Goal: Task Accomplishment & Management: Manage account settings

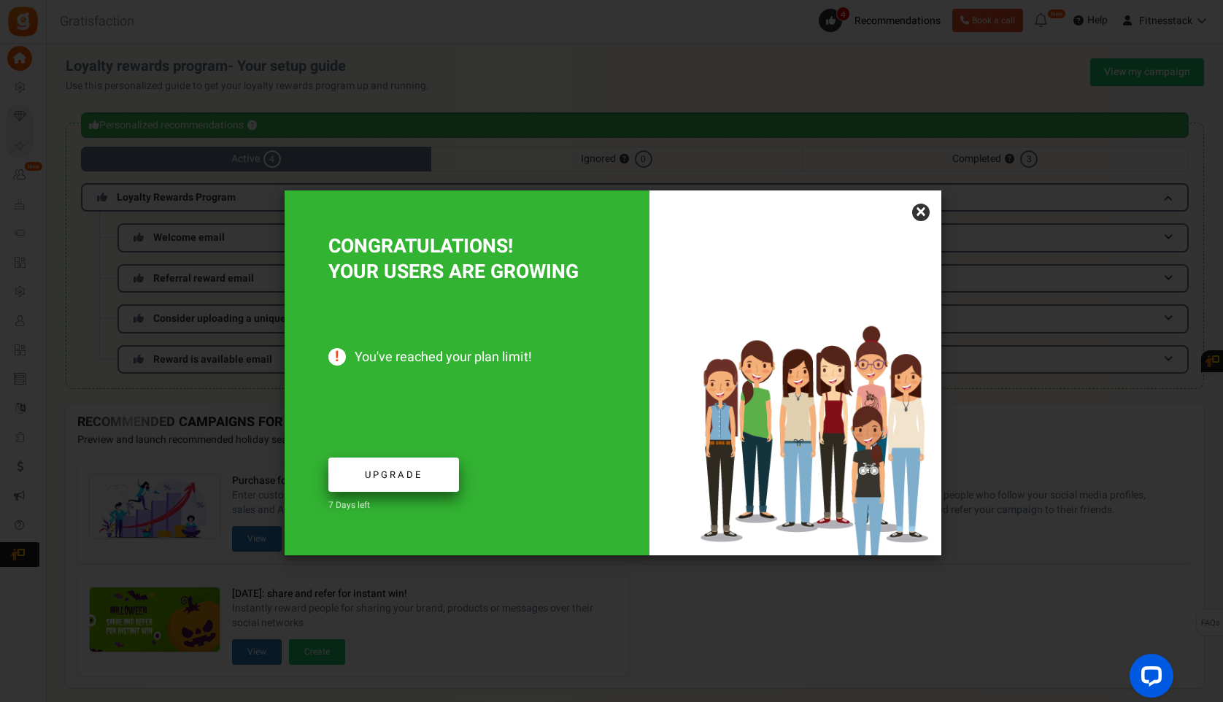
click at [391, 484] on link "Upgrade" at bounding box center [393, 474] width 131 height 34
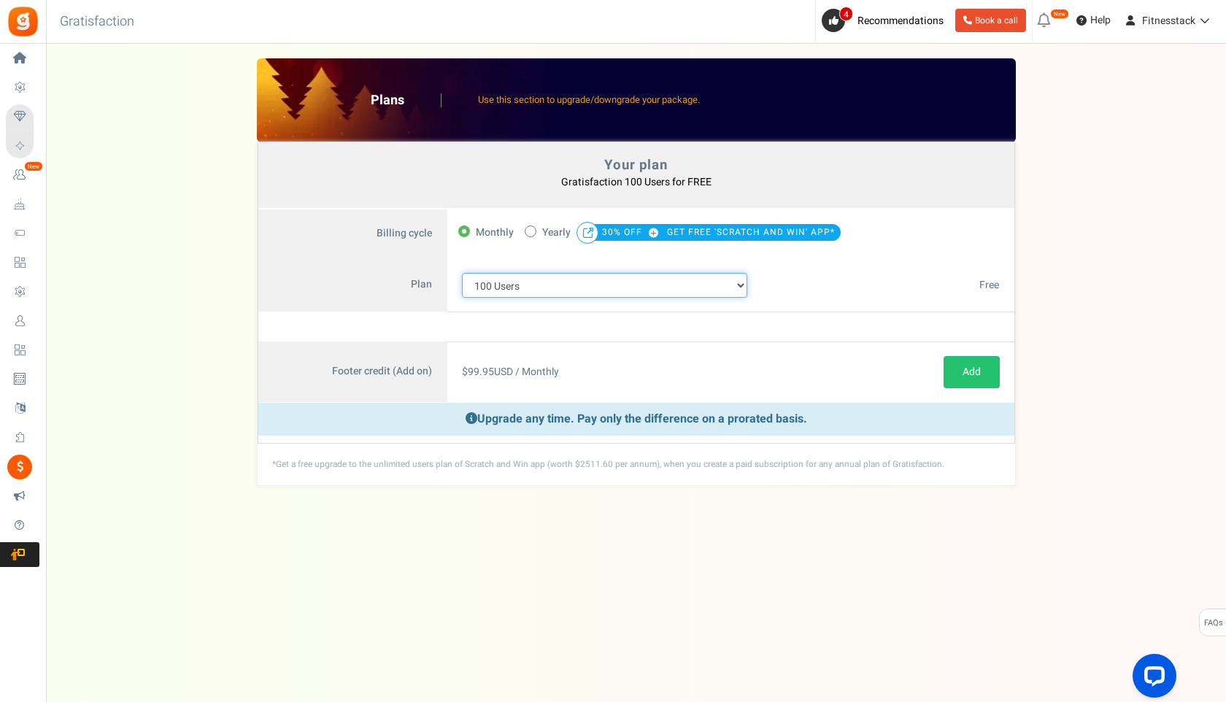
click at [630, 293] on select "100 Users 200 Users 500 Users 1000 Users 2000 Users 3000 Users 4000 Users 5000 …" at bounding box center [605, 285] width 286 height 25
select select "880"
click at [462, 273] on select "100 Users 200 Users 500 Users 1000 Users 2000 Users 3000 Users 4000 Users 5000 …" at bounding box center [605, 285] width 286 height 25
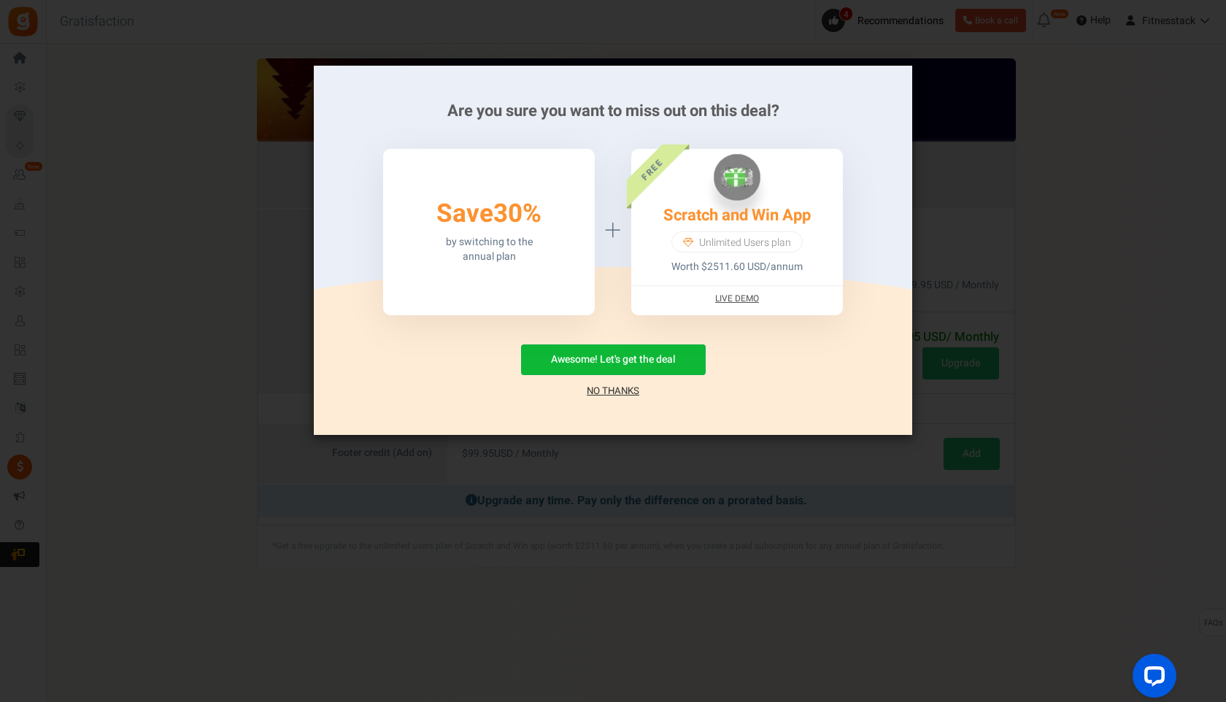
click at [605, 389] on link "No Thanks" at bounding box center [613, 391] width 53 height 15
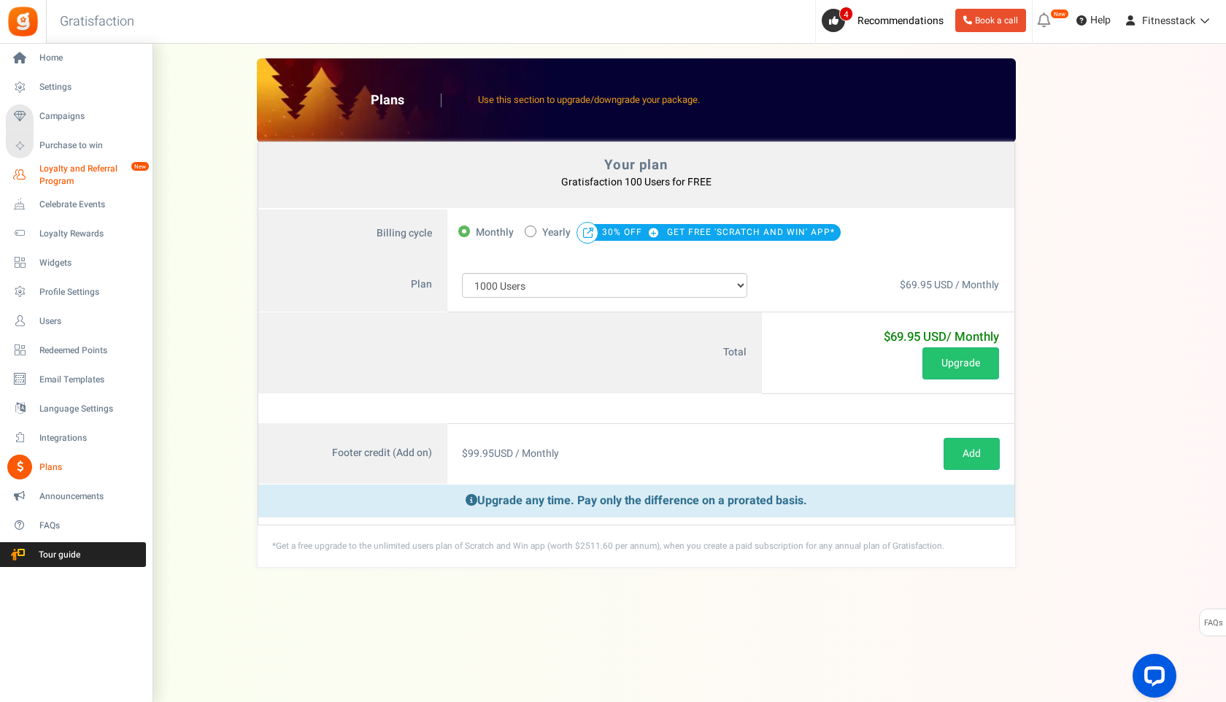
click at [40, 173] on span "Loyalty and Referral Program" at bounding box center [92, 175] width 107 height 25
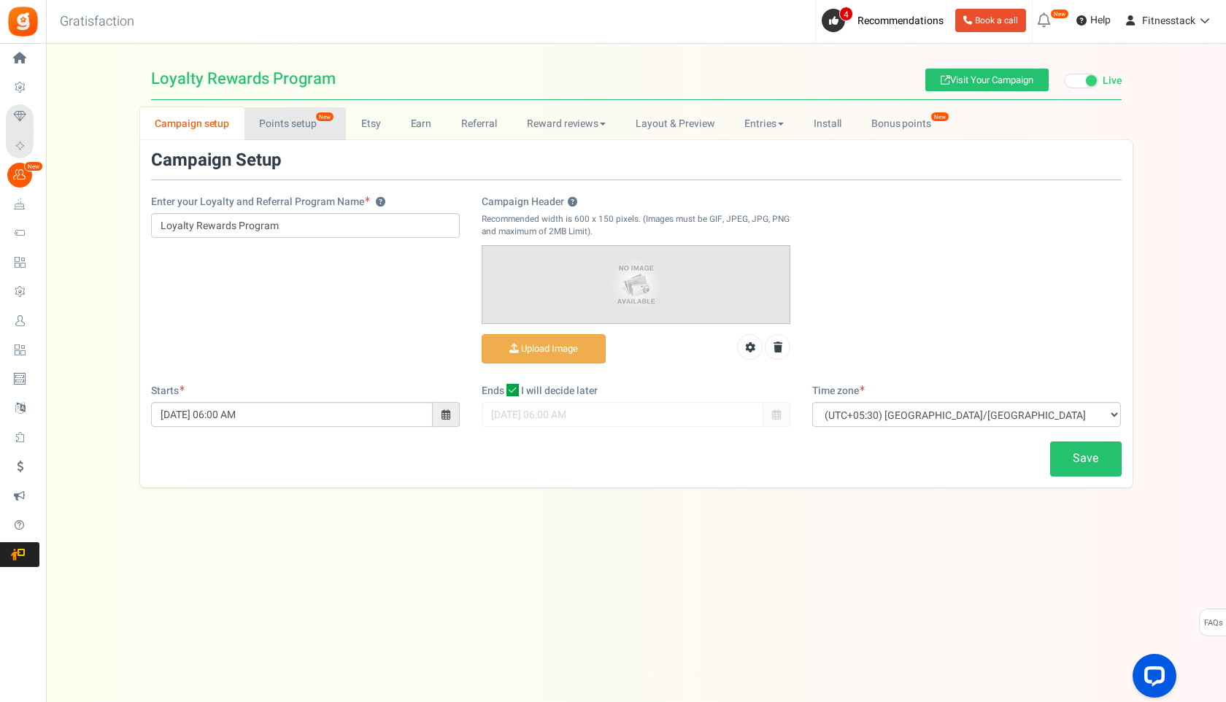
click at [290, 123] on link "Points setup New" at bounding box center [294, 123] width 101 height 33
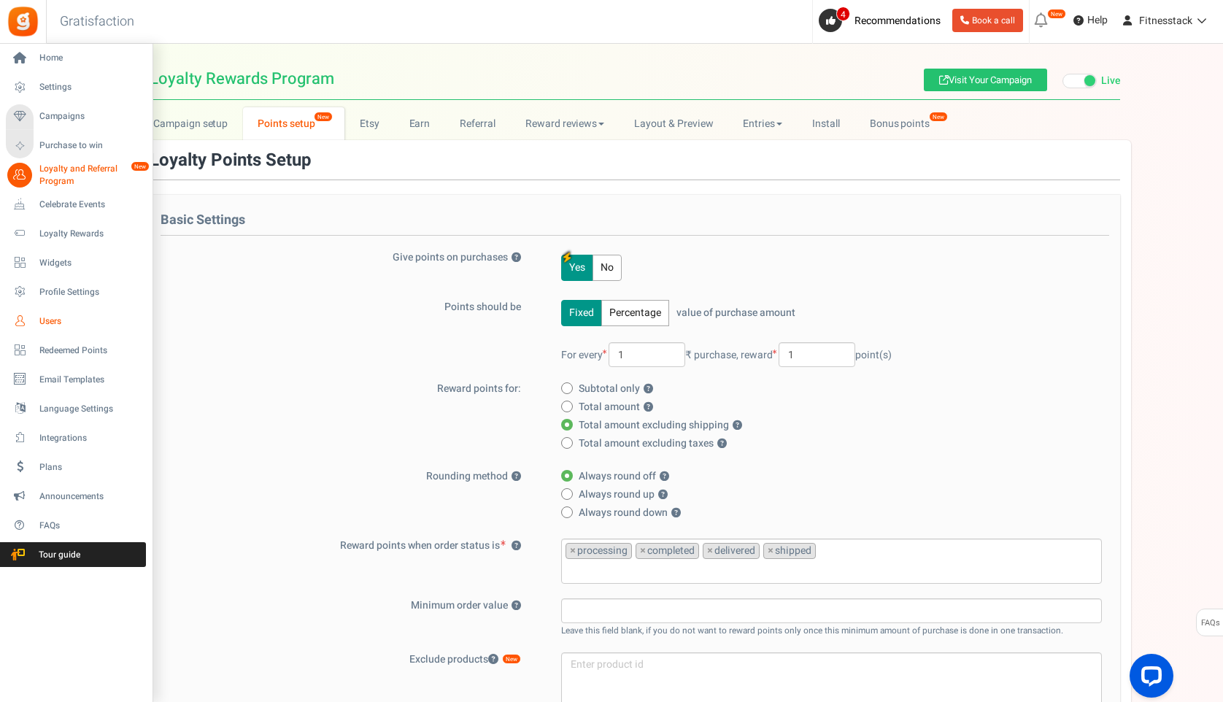
click at [51, 317] on span "Users" at bounding box center [90, 321] width 102 height 12
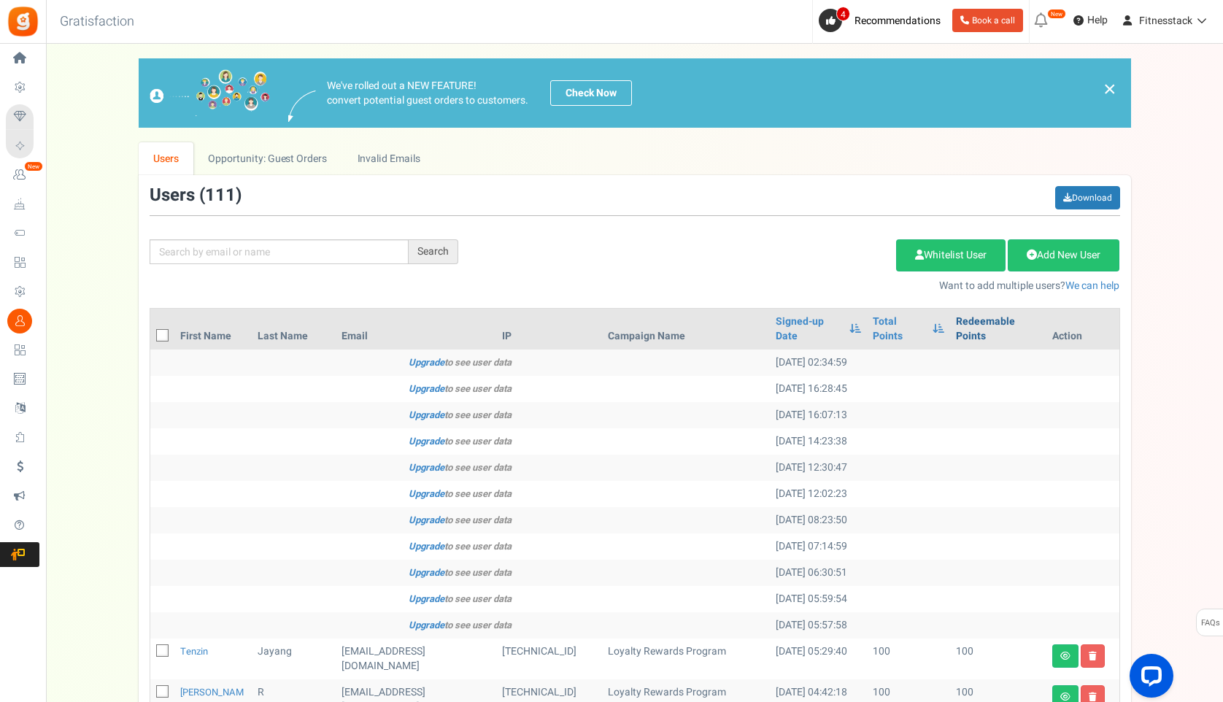
click at [964, 320] on link "Redeemable Points" at bounding box center [998, 328] width 85 height 29
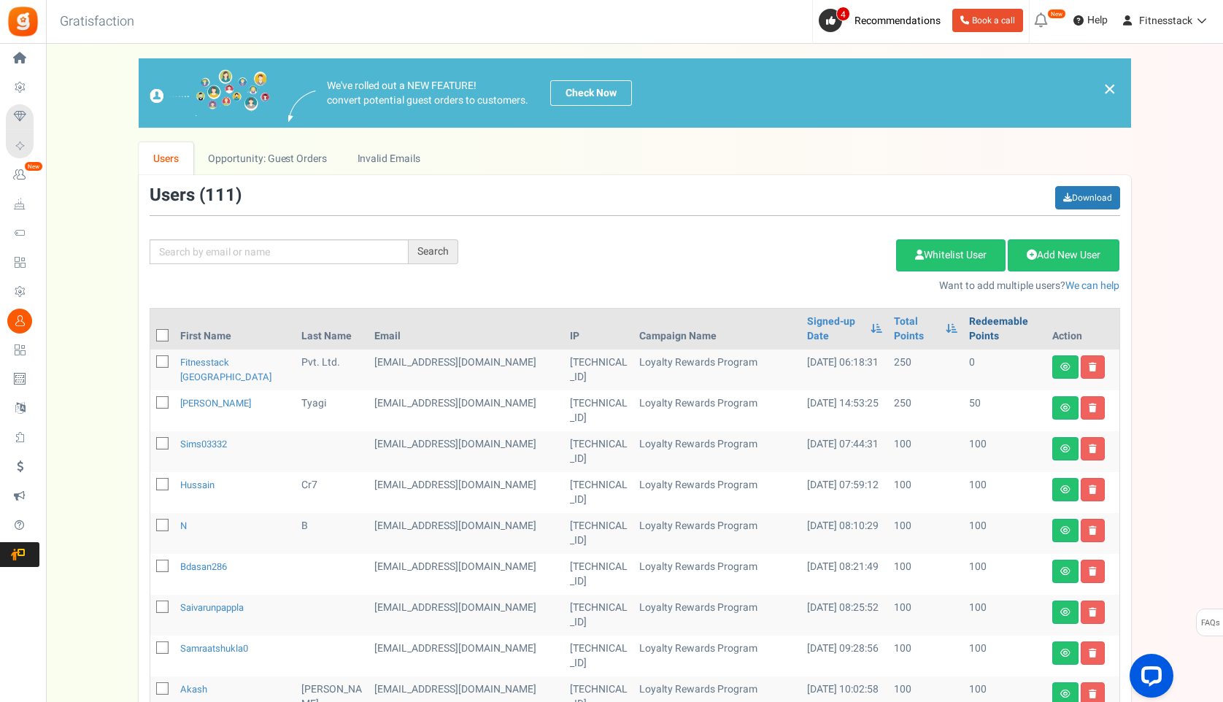
click at [981, 317] on link "Redeemable Points" at bounding box center [1004, 328] width 71 height 29
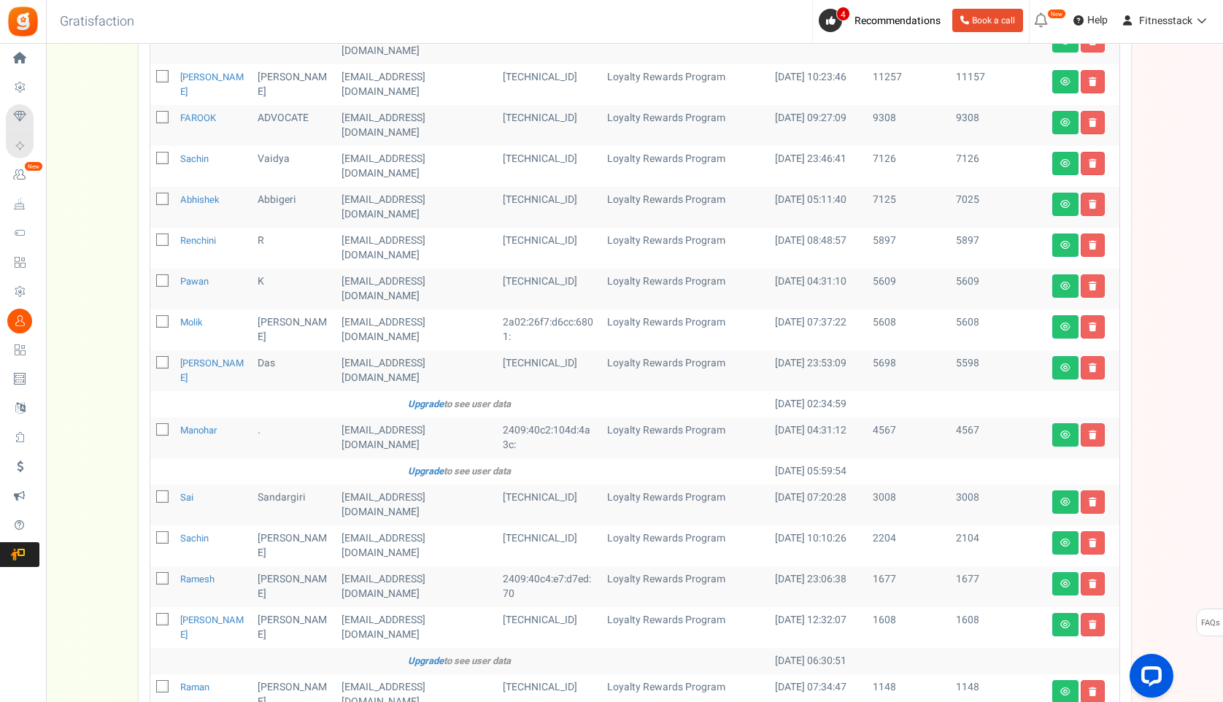
scroll to position [345, 0]
